Goal: Book appointment/travel/reservation

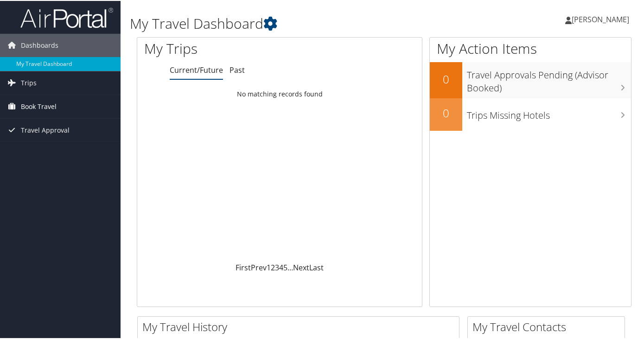
click at [27, 105] on span "Book Travel" at bounding box center [39, 105] width 36 height 23
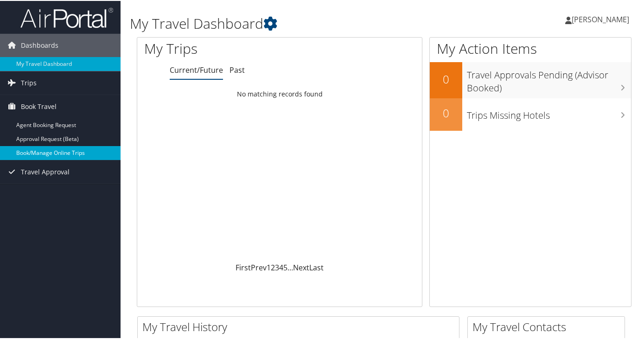
click at [28, 150] on link "Book/Manage Online Trips" at bounding box center [60, 152] width 121 height 14
